Goal: Task Accomplishment & Management: Use online tool/utility

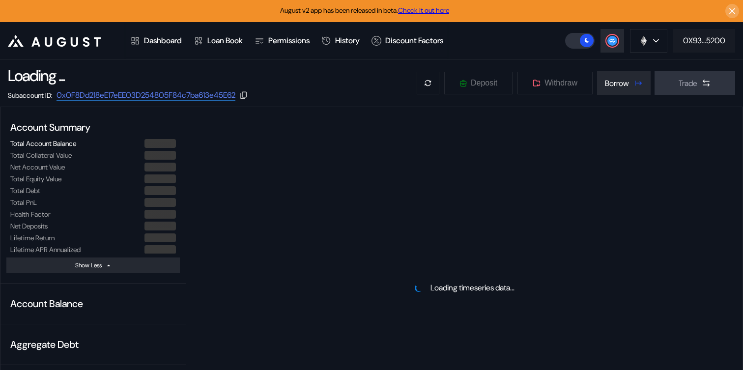
click at [688, 42] on div "0X93...5200" at bounding box center [704, 40] width 42 height 10
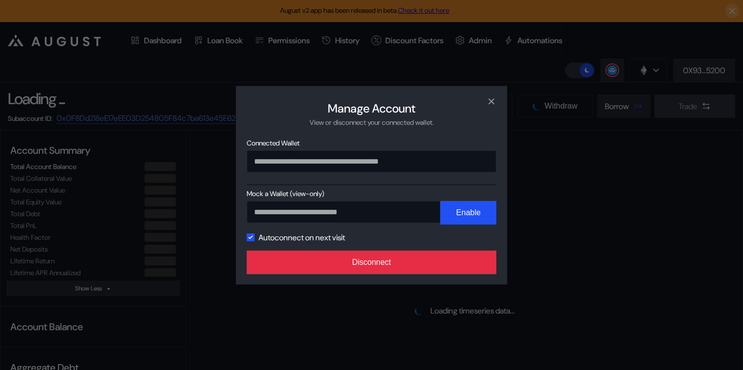
click at [395, 260] on button "Disconnect" at bounding box center [371, 262] width 249 height 24
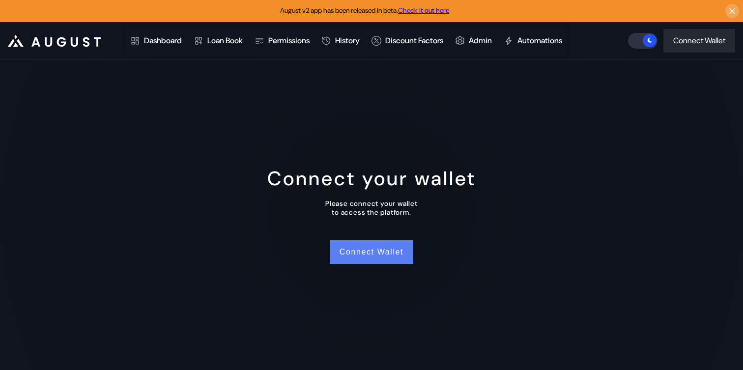
click at [375, 255] on button "Connect Wallet" at bounding box center [371, 252] width 83 height 24
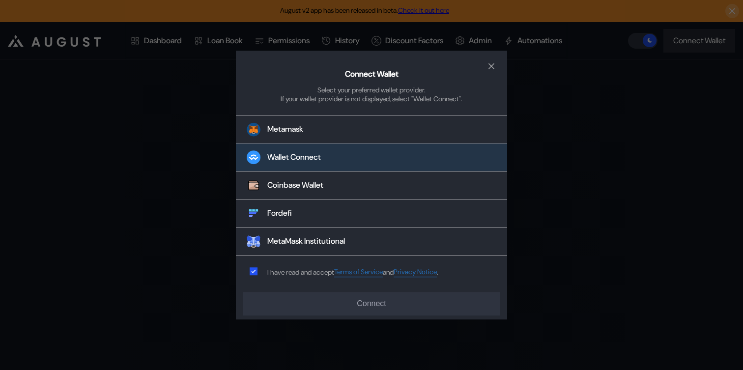
click at [384, 145] on button "Wallet Connect" at bounding box center [371, 158] width 271 height 28
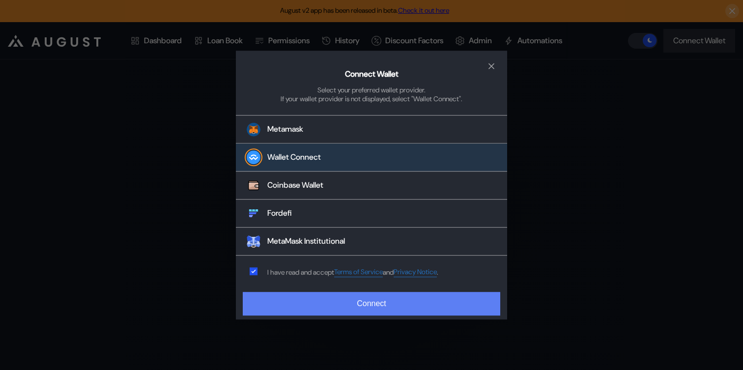
click at [340, 304] on button "Connect" at bounding box center [371, 304] width 257 height 24
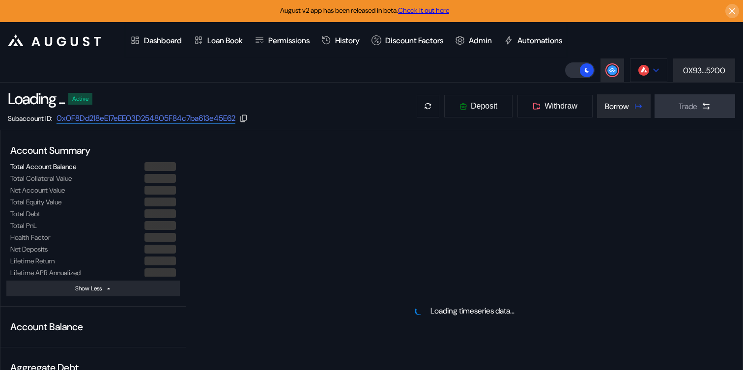
click at [653, 68] on div at bounding box center [656, 70] width 6 height 7
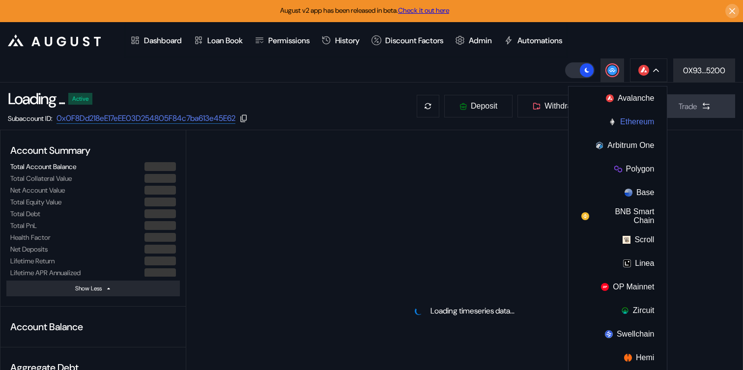
click at [618, 118] on button "Ethereum" at bounding box center [617, 122] width 98 height 24
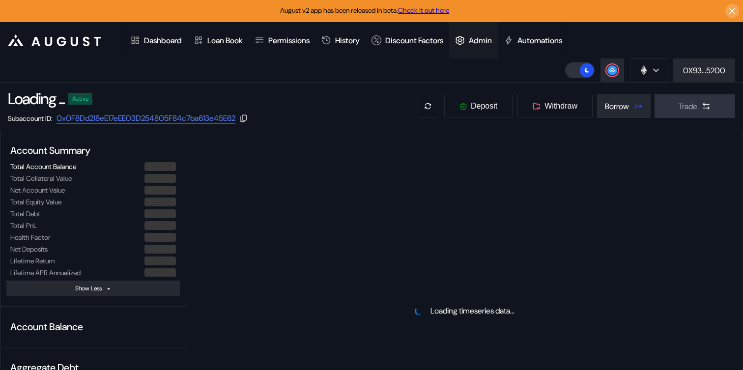
click at [492, 43] on div "Admin" at bounding box center [479, 40] width 23 height 10
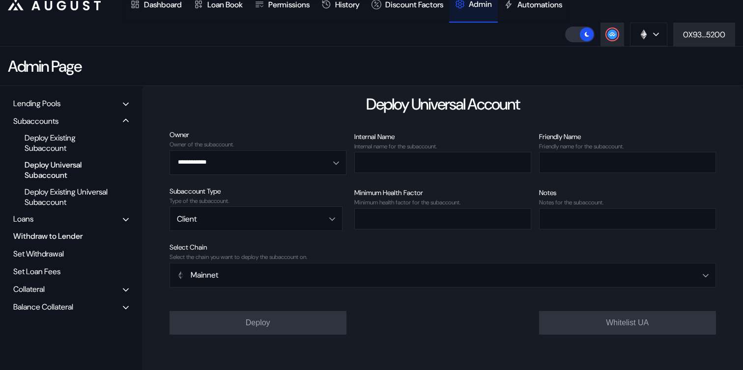
scroll to position [36, 0]
click at [39, 312] on div "Balance Collateral" at bounding box center [71, 306] width 122 height 15
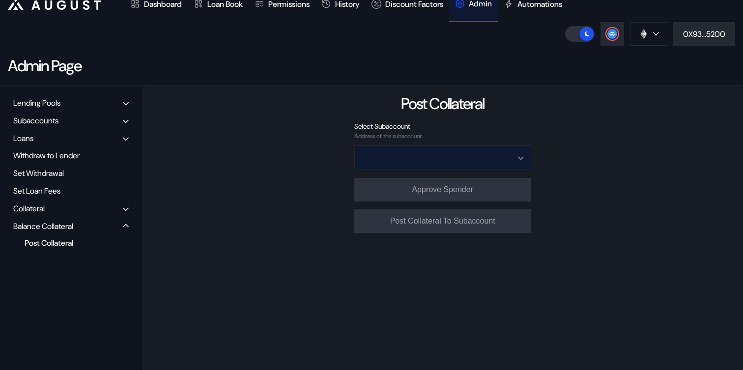
click at [406, 157] on input "Open menu" at bounding box center [436, 158] width 151 height 24
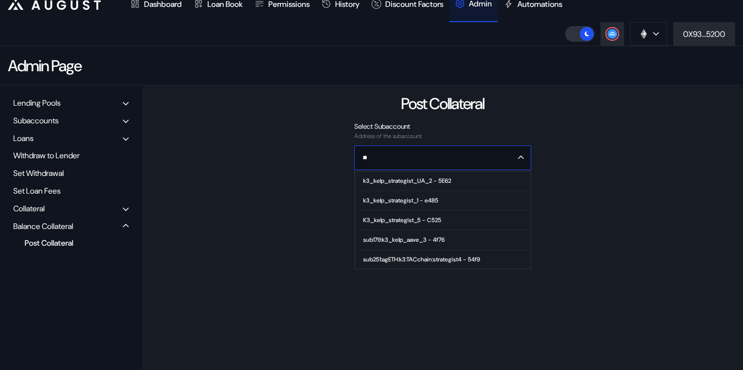
click at [424, 205] on span "k3_kelp_strategist_1 - e485" at bounding box center [444, 201] width 171 height 20
type input "**********"
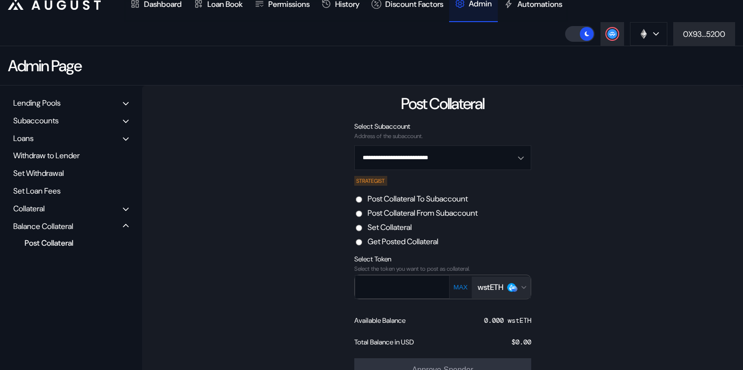
click at [411, 209] on label "Post Collateral From Subaccount" at bounding box center [422, 213] width 110 height 10
click at [520, 287] on div "wstETH" at bounding box center [500, 287] width 47 height 10
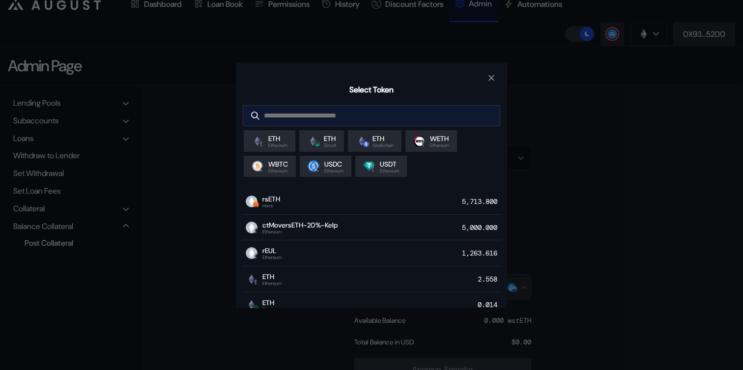
click at [412, 110] on input "modal" at bounding box center [364, 116] width 242 height 20
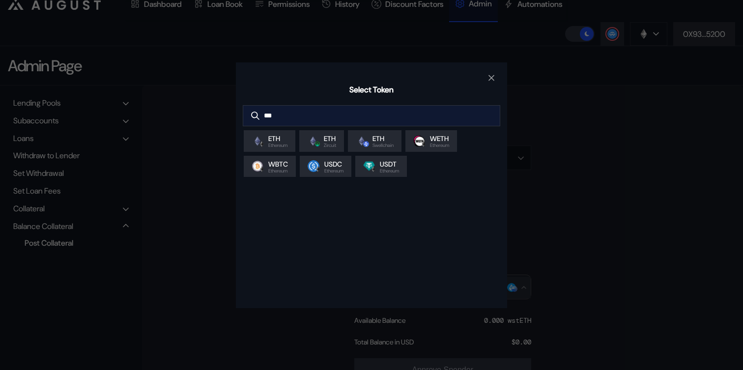
type input "****"
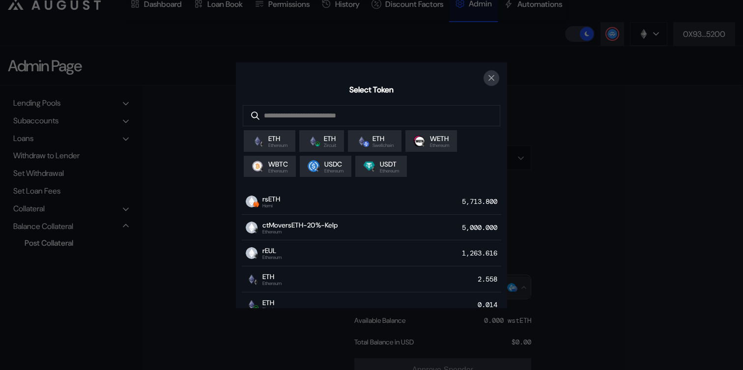
click at [493, 74] on icon "close modal" at bounding box center [491, 78] width 10 height 10
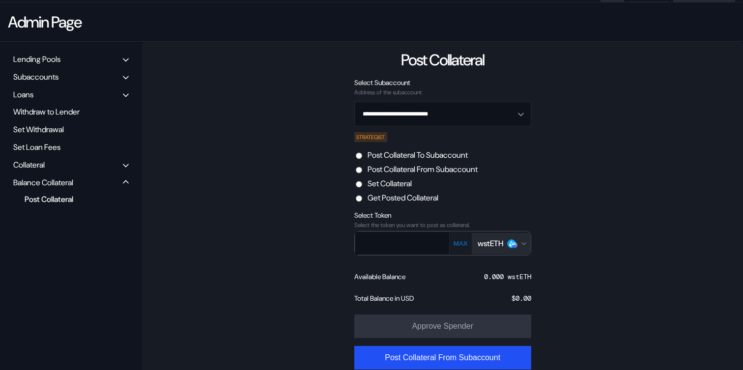
scroll to position [83, 0]
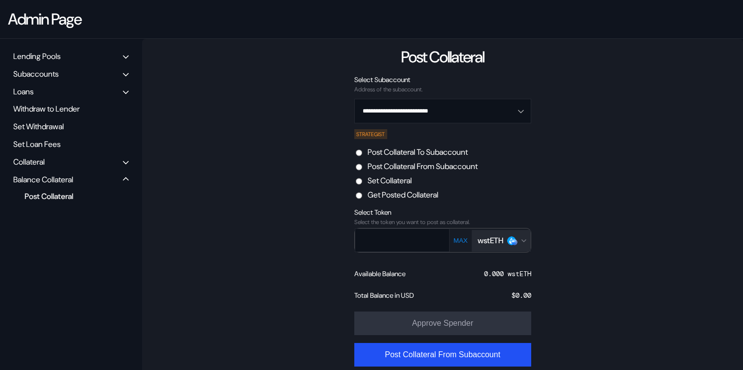
click at [501, 243] on div "wstETH" at bounding box center [490, 240] width 26 height 10
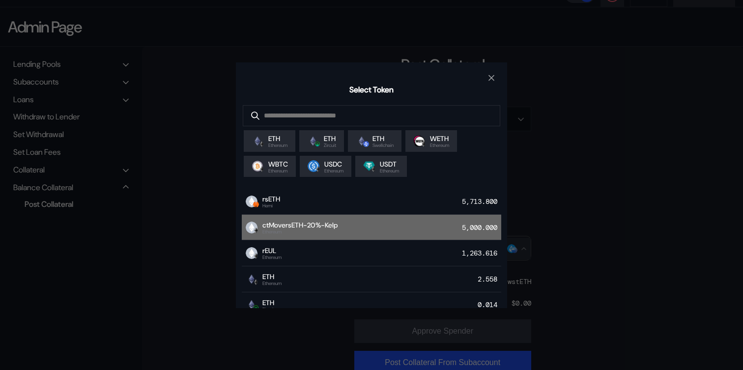
scroll to position [0, 0]
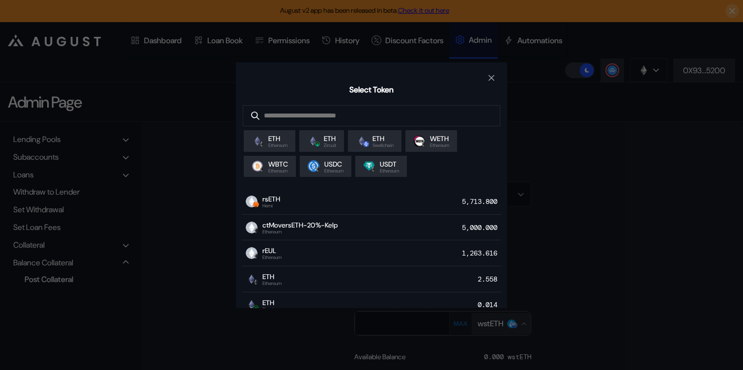
click at [576, 186] on div "Select Token ETH Ethereum ETH Zircuit ETH Swellchain WETH Ethereum WBTC Ethereu…" at bounding box center [371, 185] width 743 height 370
